Goal: Information Seeking & Learning: Understand process/instructions

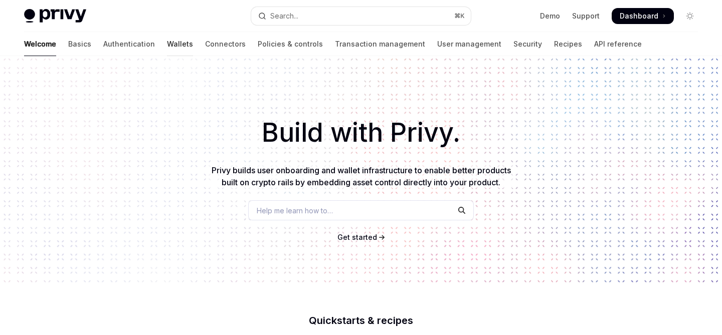
click at [167, 45] on link "Wallets" at bounding box center [180, 44] width 26 height 24
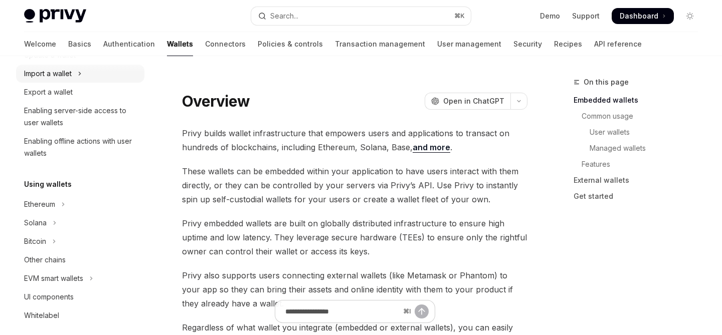
scroll to position [142, 0]
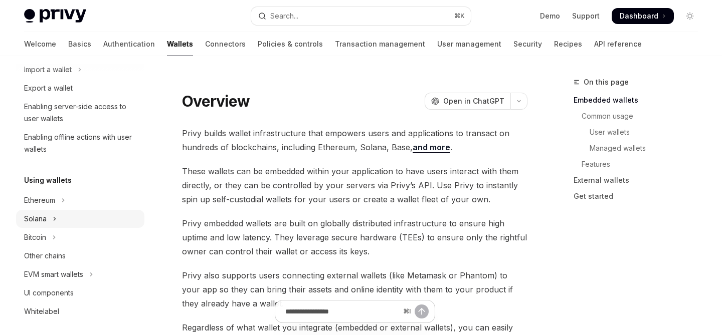
click at [42, 219] on div "Solana" at bounding box center [35, 219] width 23 height 12
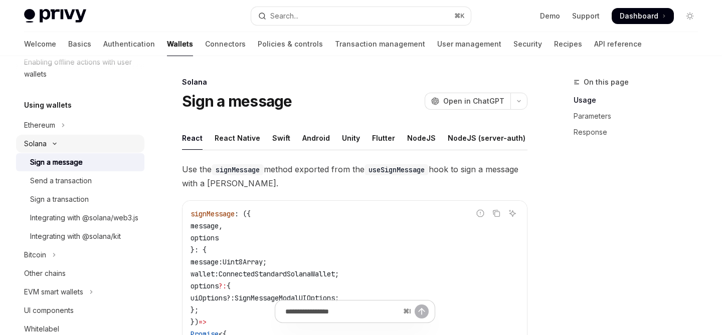
scroll to position [218, 0]
click at [71, 182] on div "Send a transaction" at bounding box center [61, 180] width 62 height 12
type textarea "*"
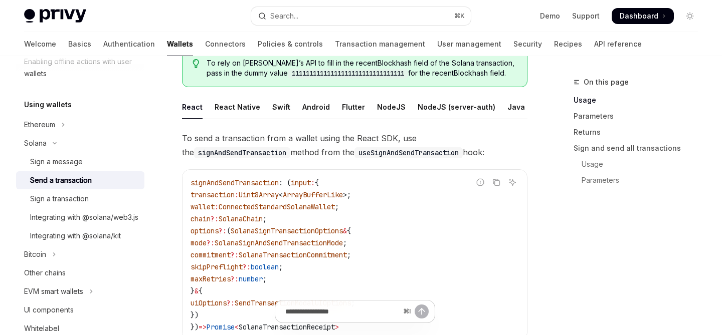
scroll to position [78, 0]
